Goal: Task Accomplishment & Management: Use online tool/utility

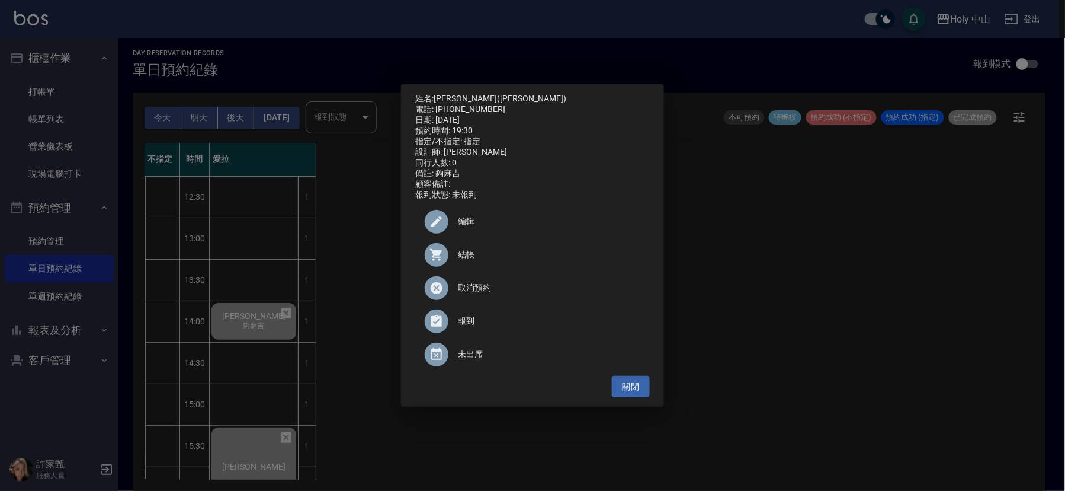
scroll to position [373, 0]
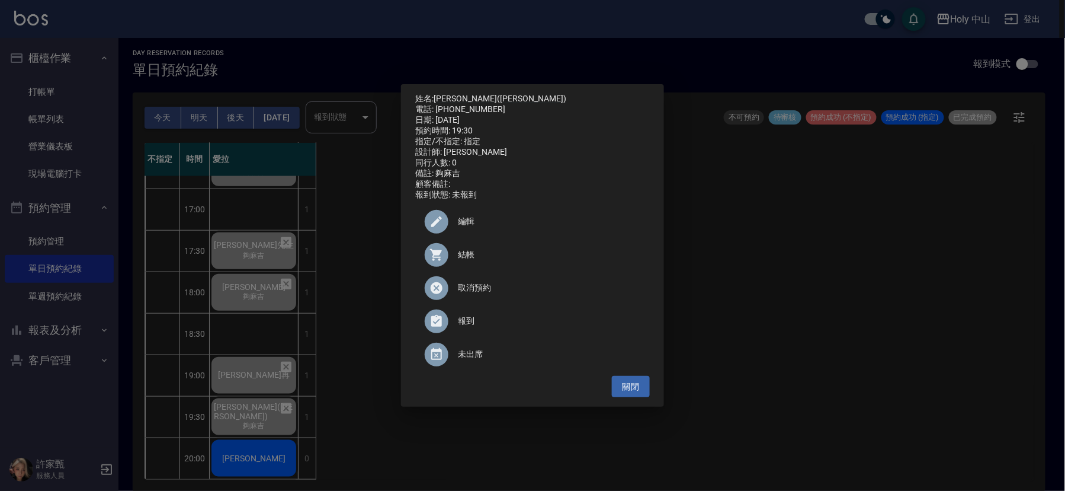
click at [800, 290] on div "姓名: 陳世偉(Wayne) 電話: 0958861170 日期: 2025/09/19 預約時間: 19:30 指定/不指定: 指定 設計師: 愛拉 同行人…" at bounding box center [532, 245] width 1065 height 491
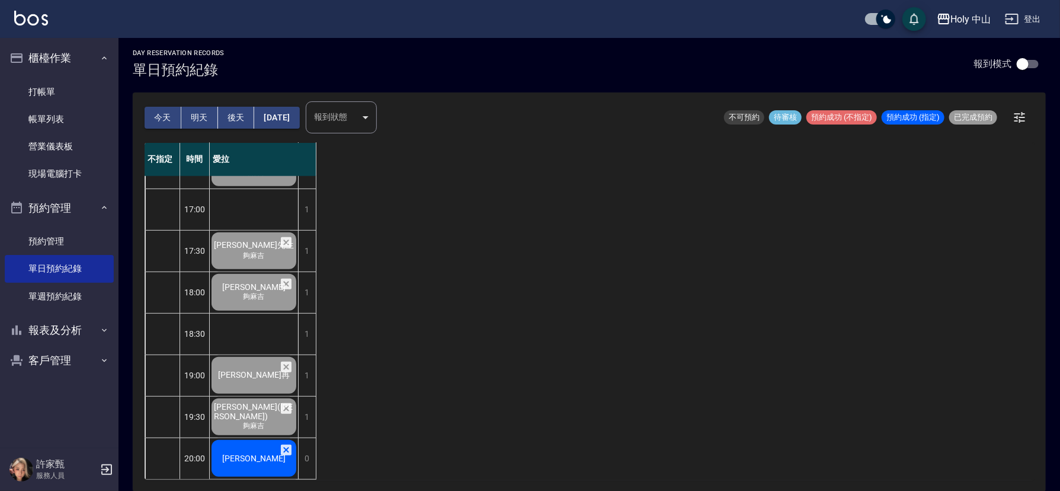
click at [247, 453] on span "陳文季" at bounding box center [254, 457] width 68 height 9
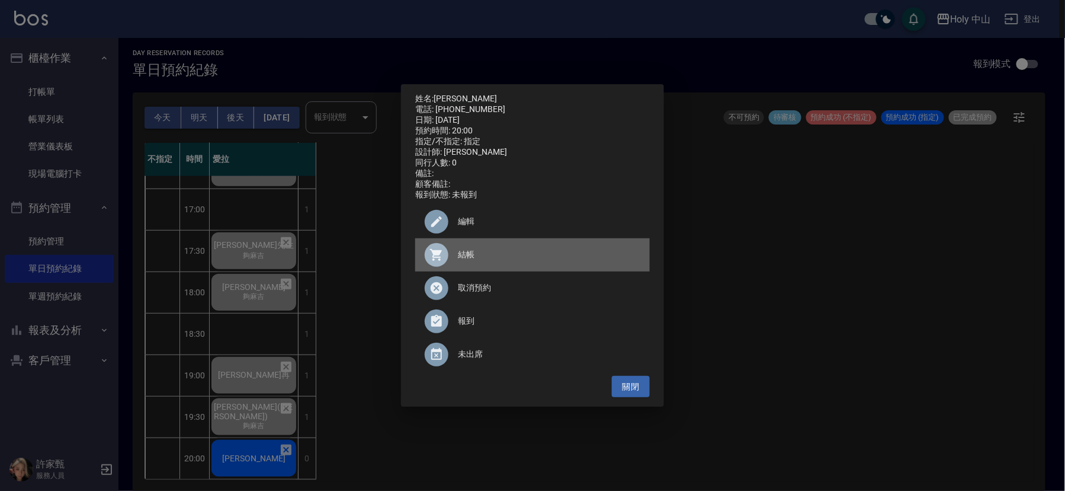
click at [460, 261] on span "結帳" at bounding box center [549, 254] width 182 height 12
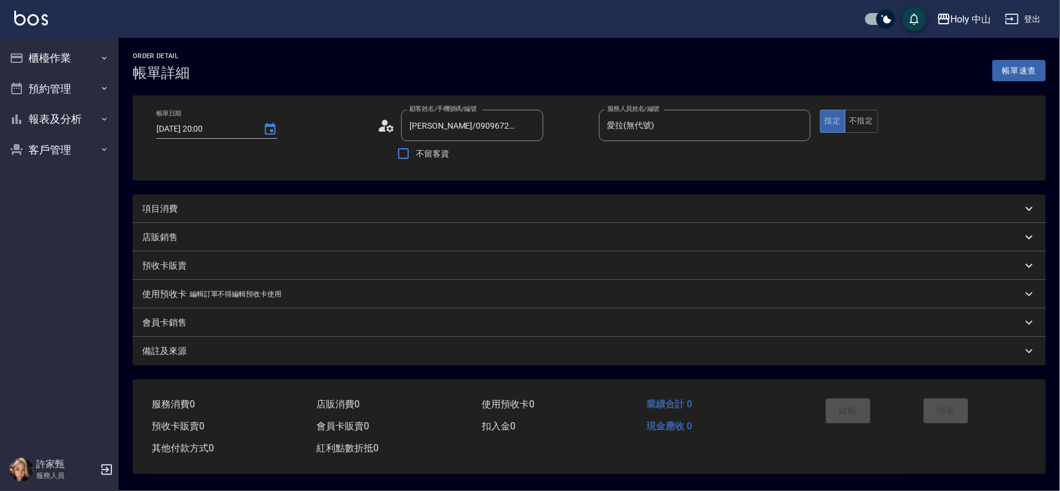
click at [210, 203] on div "項目消費" at bounding box center [582, 209] width 880 height 12
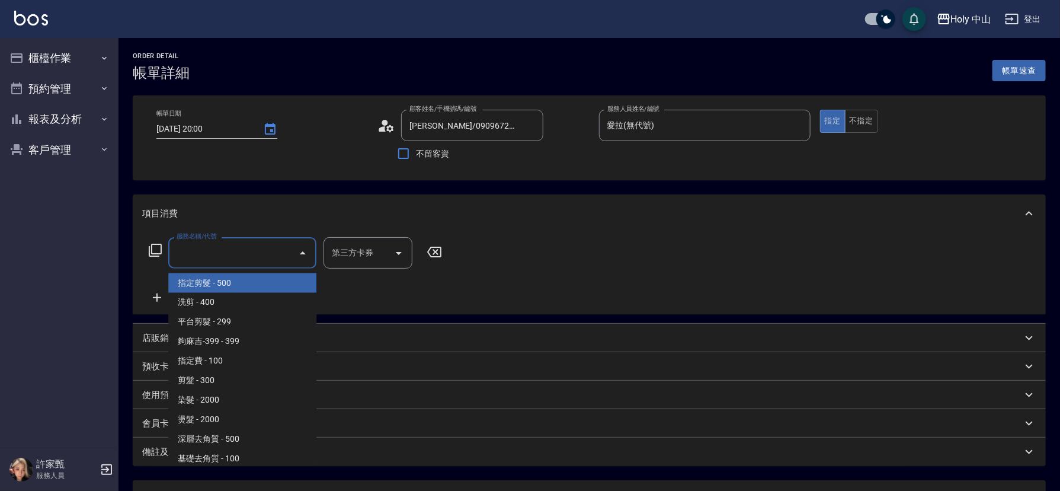
click at [225, 261] on input "服務名稱/代號" at bounding box center [234, 252] width 120 height 21
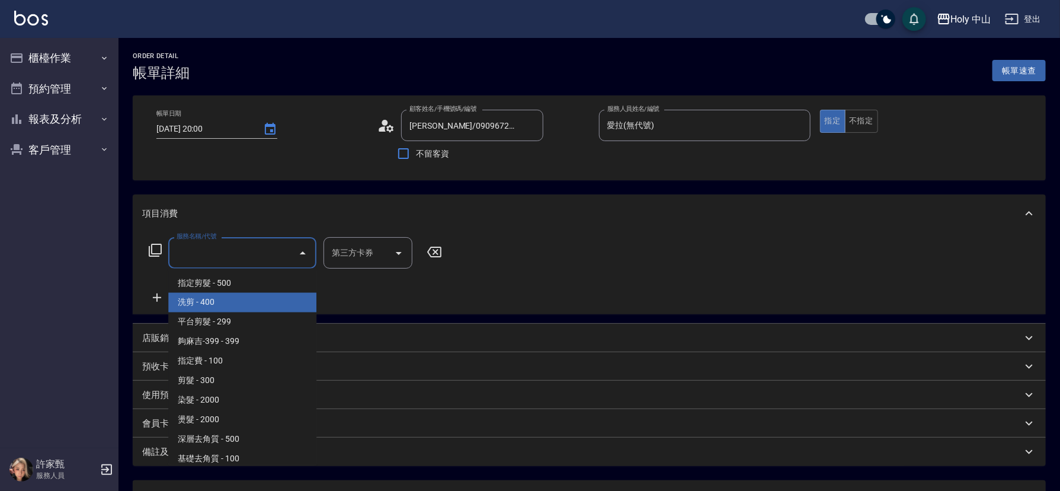
click at [218, 302] on span "洗剪 - 400" at bounding box center [242, 303] width 148 height 20
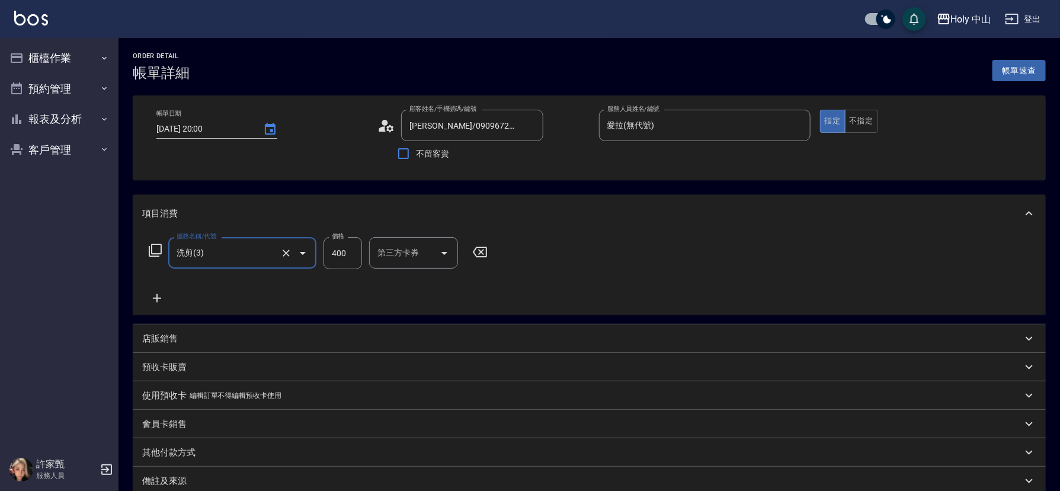
type input "洗剪(3)"
click at [344, 255] on input "400" at bounding box center [342, 253] width 39 height 32
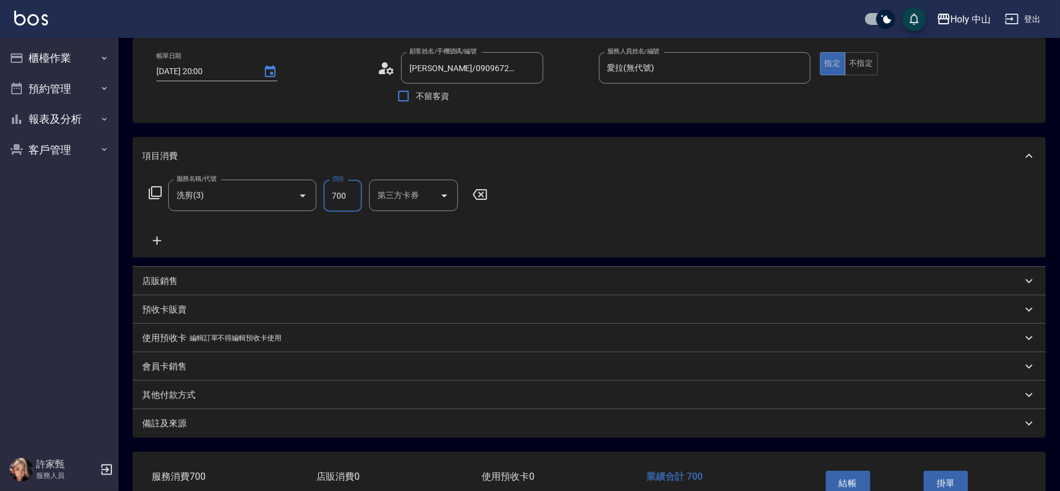
scroll to position [89, 0]
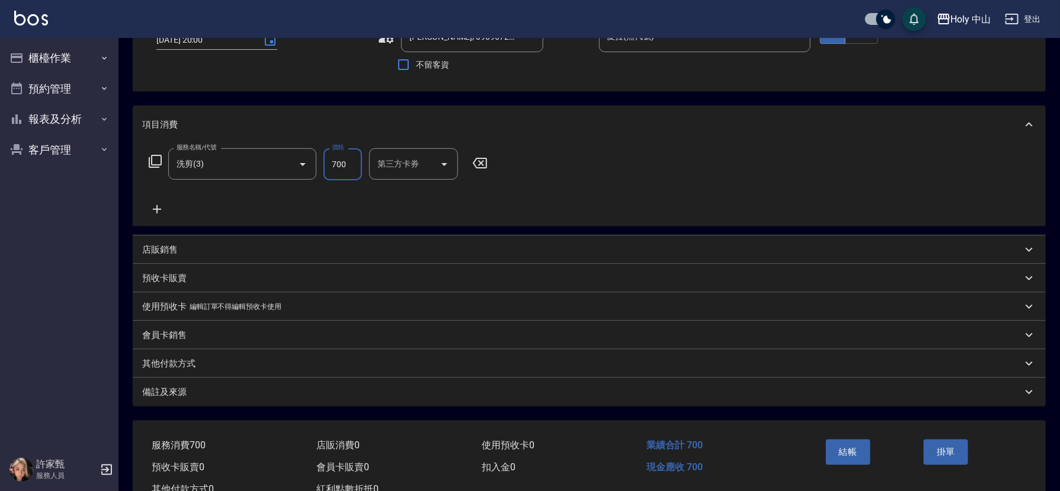
type input "700"
click at [387, 400] on div "備註及來源" at bounding box center [589, 391] width 913 height 28
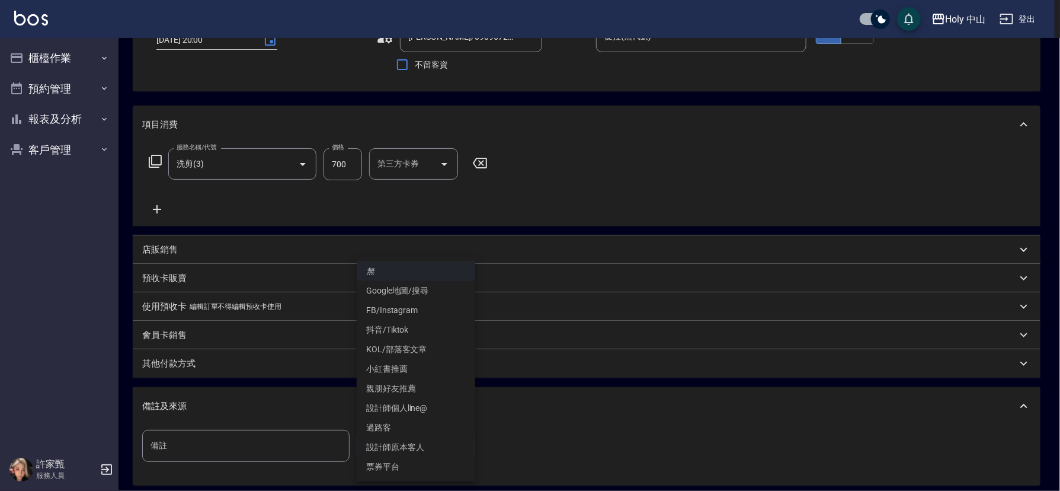
click at [377, 445] on body "Holy 中山 登出 櫃檯作業 打帳單 帳單列表 營業儀表板 現場電腦打卡 預約管理 預約管理 單日預約紀錄 單週預約紀錄 報表及分析 報表目錄 店家日報表 …" at bounding box center [530, 259] width 1060 height 697
click at [404, 448] on li "設計師原本客人" at bounding box center [416, 447] width 118 height 20
type input "設計師原本客人"
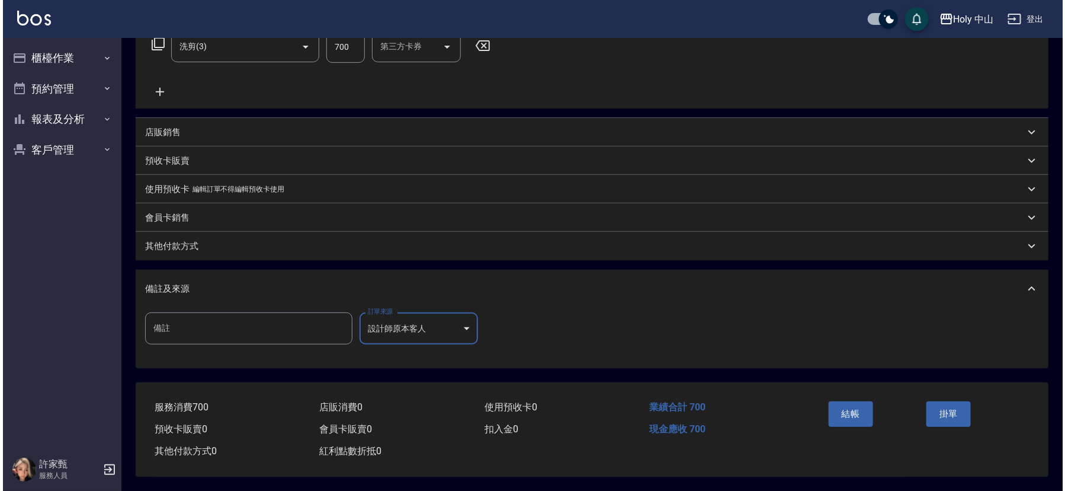
scroll to position [210, 0]
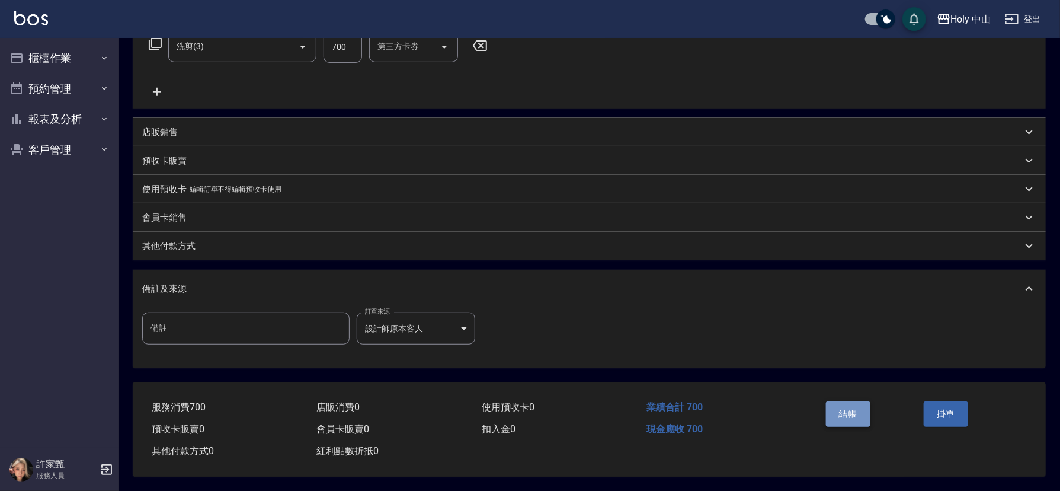
click at [845, 412] on button "結帳" at bounding box center [848, 413] width 44 height 25
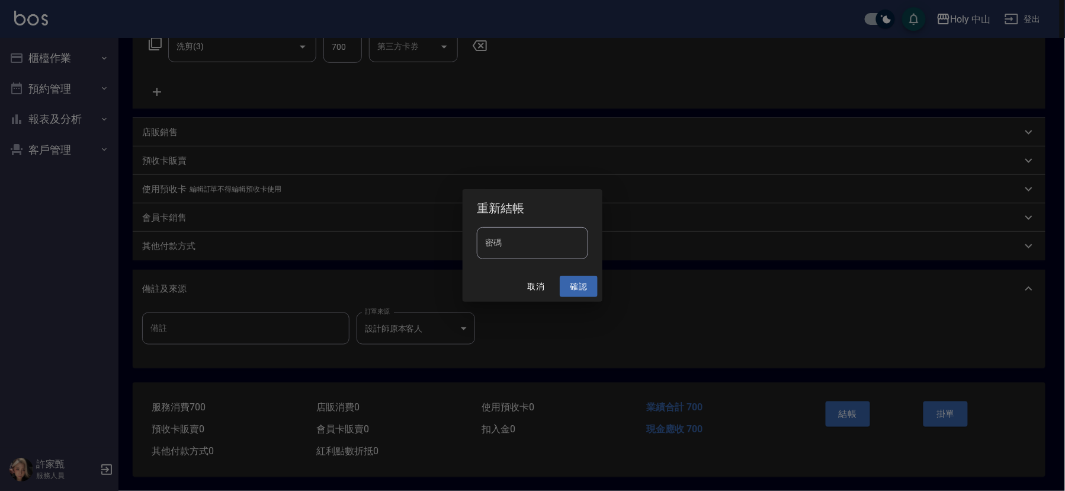
click at [576, 281] on button "確認" at bounding box center [579, 286] width 38 height 22
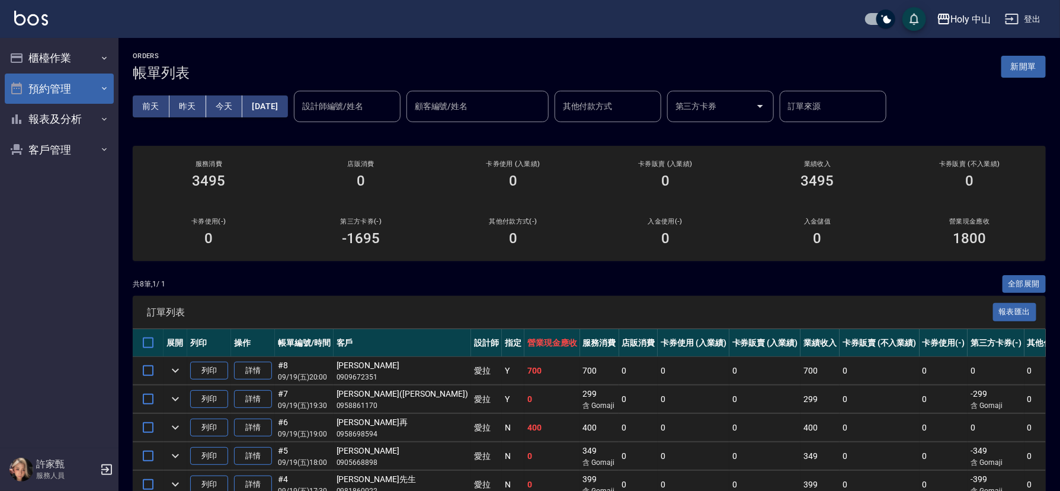
click at [62, 88] on button "預約管理" at bounding box center [59, 88] width 109 height 31
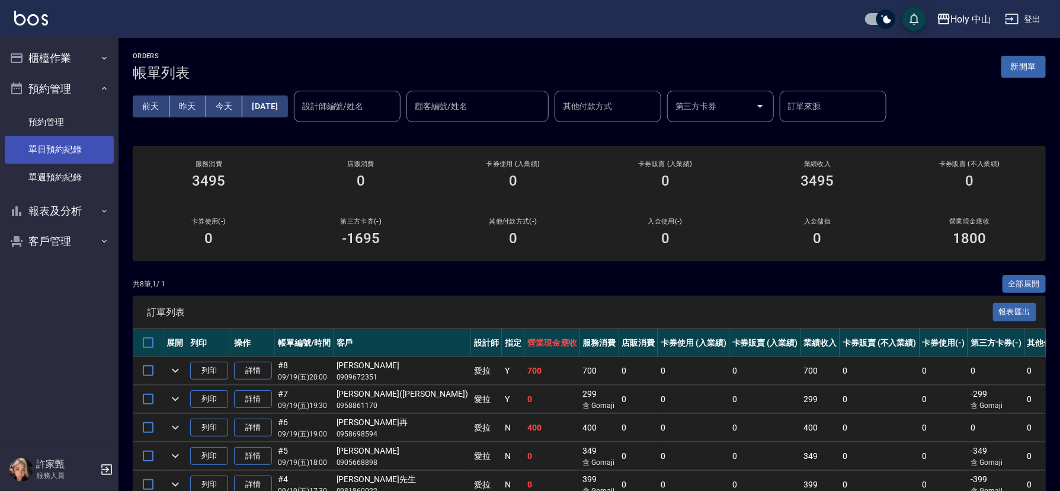
click at [78, 151] on link "單日預約紀錄" at bounding box center [59, 149] width 109 height 27
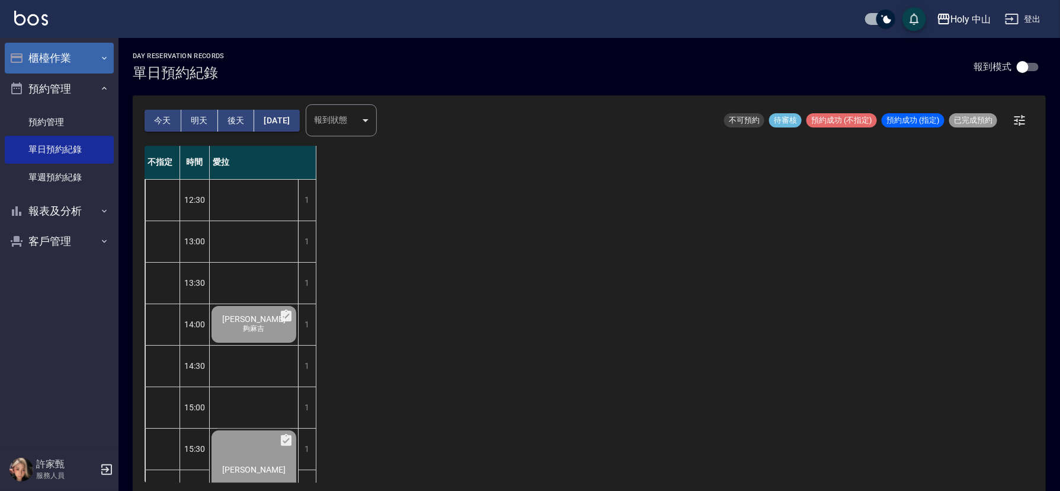
click at [78, 59] on button "櫃檯作業" at bounding box center [59, 58] width 109 height 31
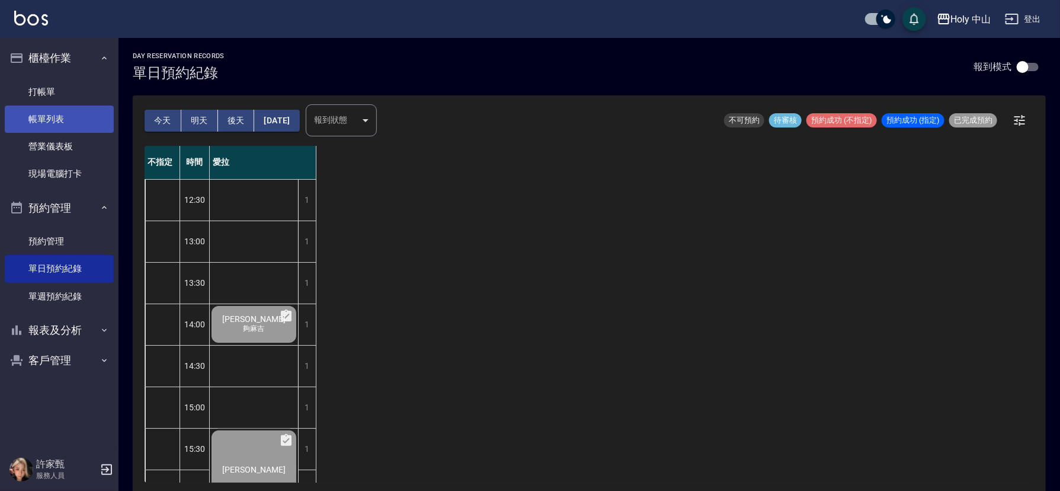
click at [76, 119] on link "帳單列表" at bounding box center [59, 118] width 109 height 27
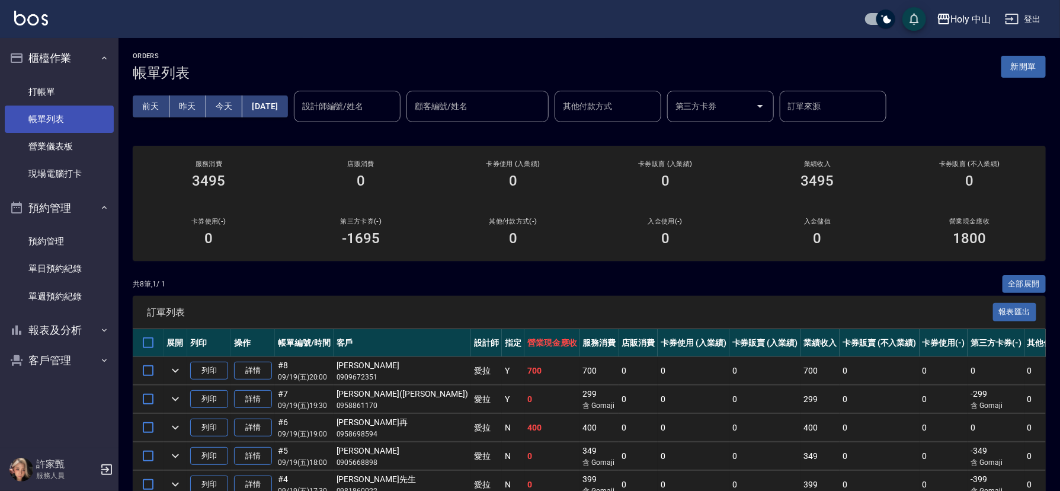
click at [55, 120] on link "帳單列表" at bounding box center [59, 118] width 109 height 27
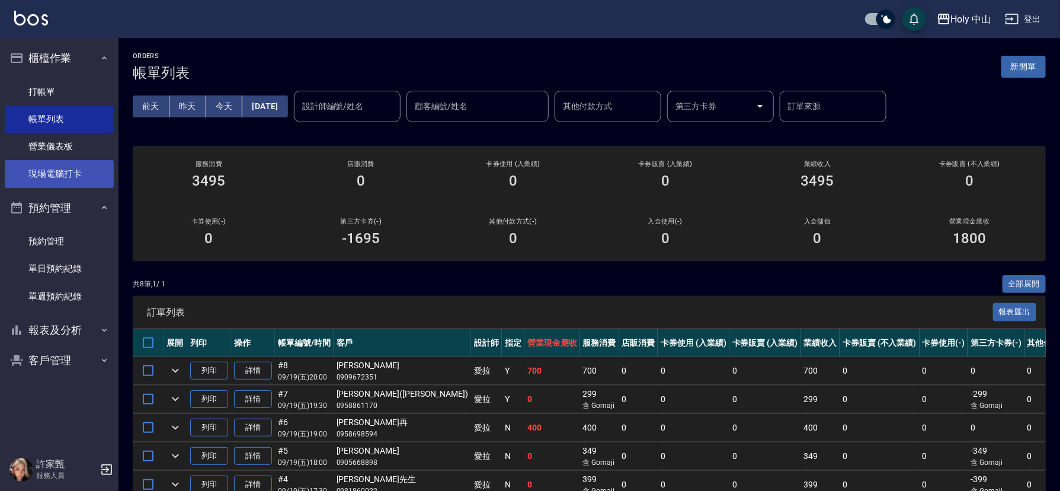
click at [91, 174] on link "現場電腦打卡" at bounding box center [59, 173] width 109 height 27
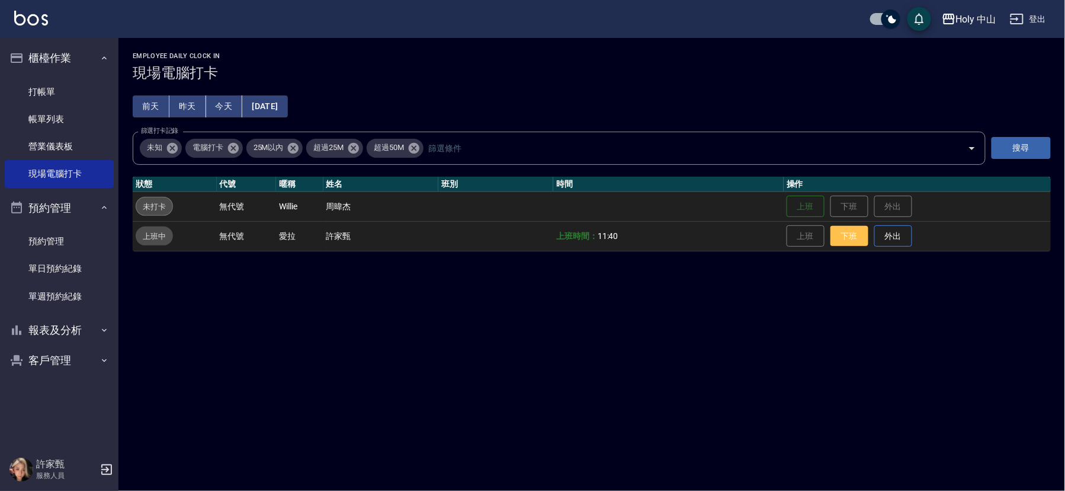
click at [848, 236] on button "下班" at bounding box center [850, 236] width 38 height 21
